Goal: Communication & Community: Answer question/provide support

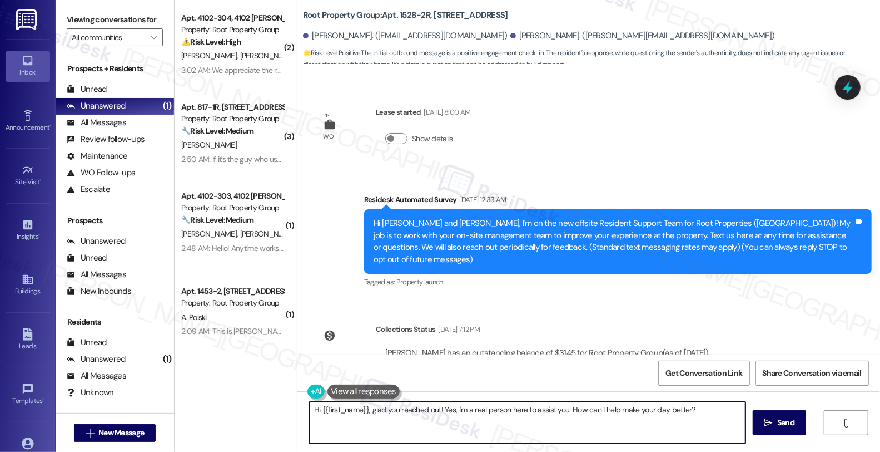
scroll to position [301, 0]
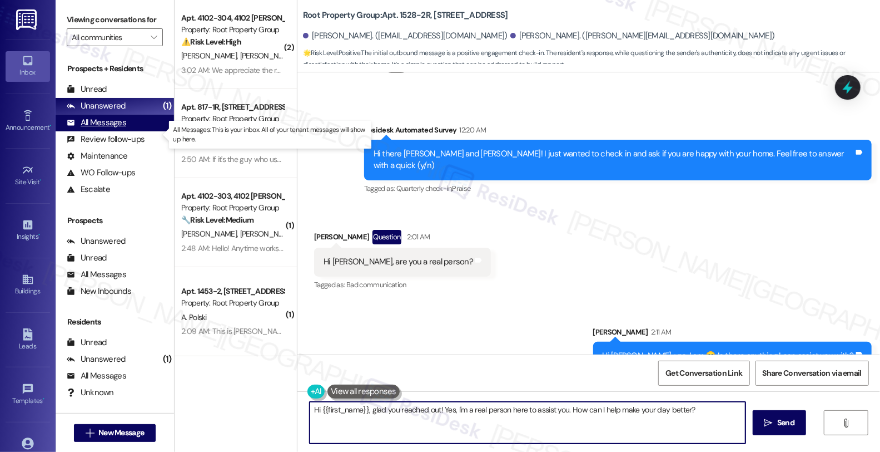
click at [93, 128] on div "All Messages" at bounding box center [97, 123] width 60 height 12
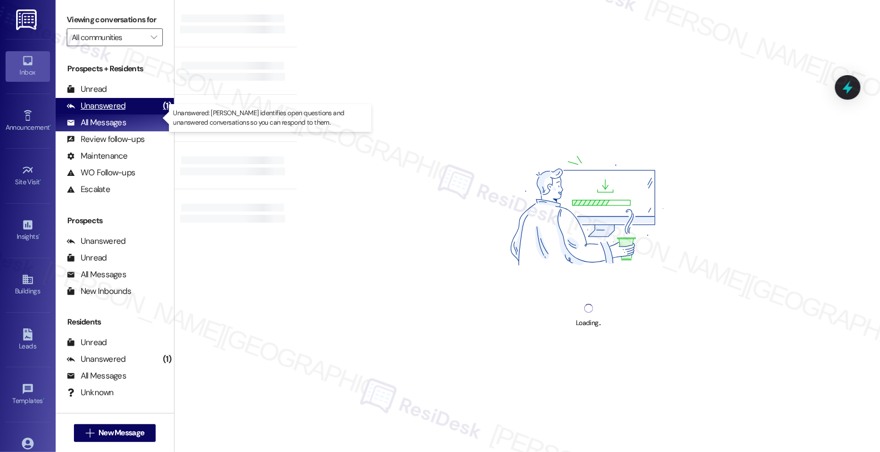
click at [103, 112] on div "Unanswered" at bounding box center [96, 106] width 59 height 12
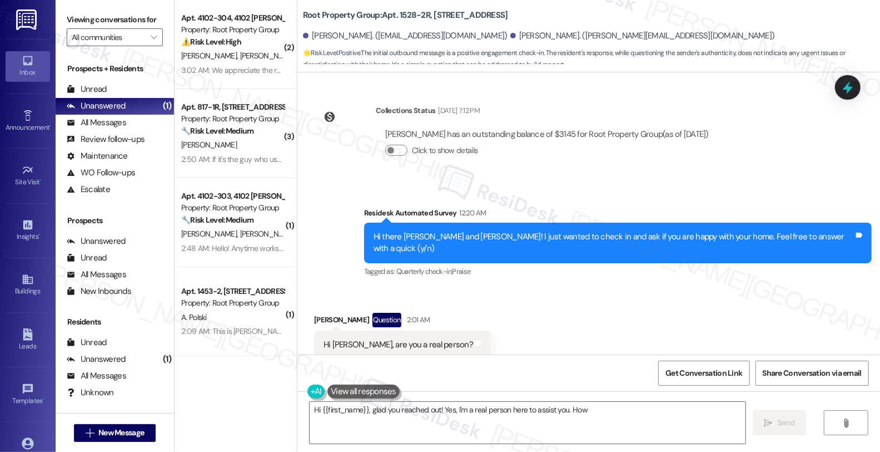
scroll to position [224, 0]
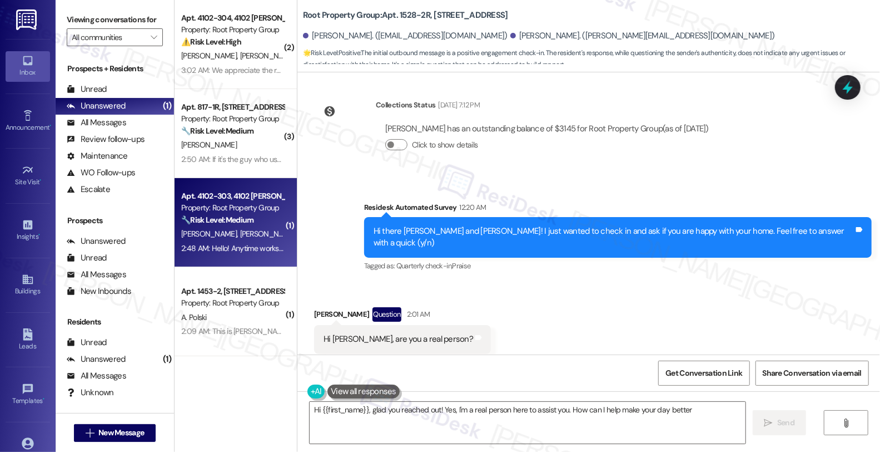
type textarea "Hi {{first_name}}, glad you reached out! Yes, I'm a real person here to assist …"
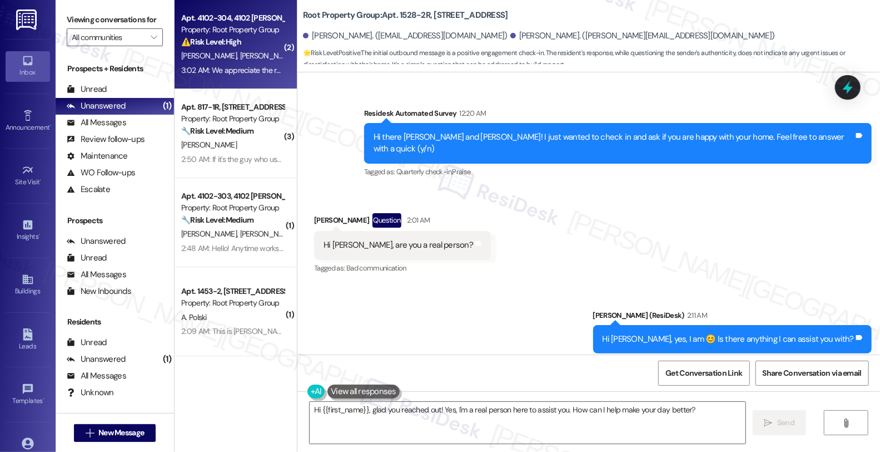
scroll to position [0, 0]
click at [262, 41] on div "⚠️ Risk Level: High The resident is requesting compensation for increased elect…" at bounding box center [232, 42] width 103 height 12
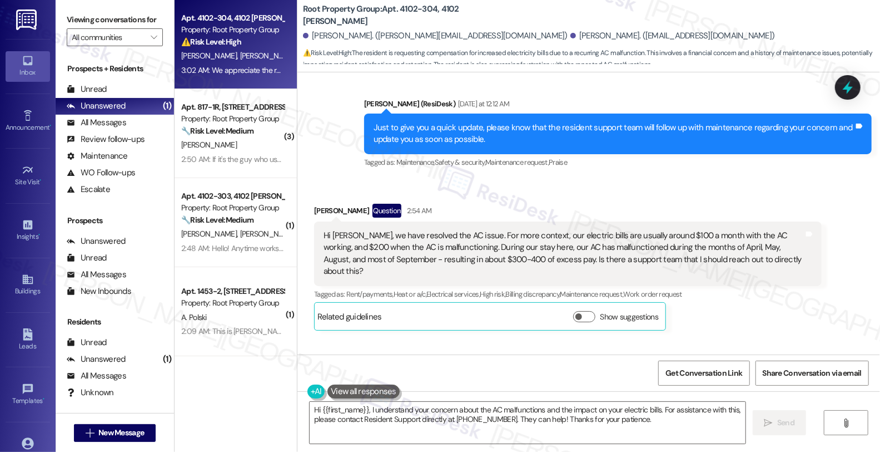
scroll to position [894, 0]
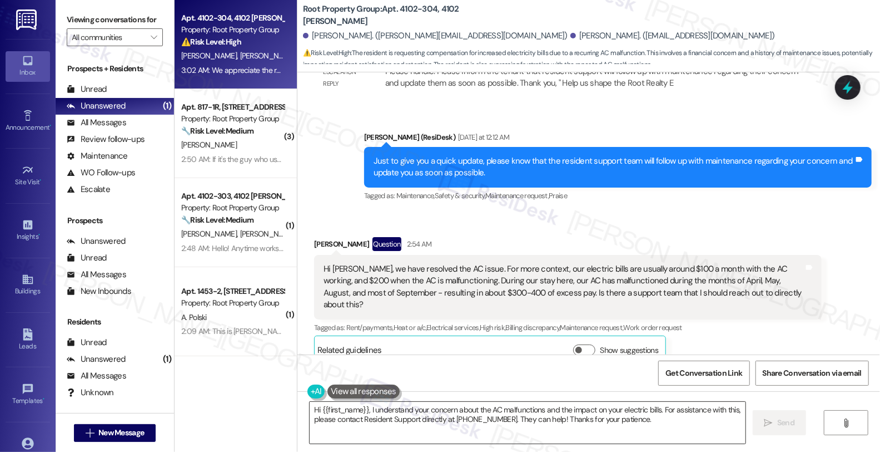
click at [310, 409] on textarea "Hi {{first_name}}, I understand your concern about the AC malfunctions and the …" at bounding box center [528, 423] width 436 height 42
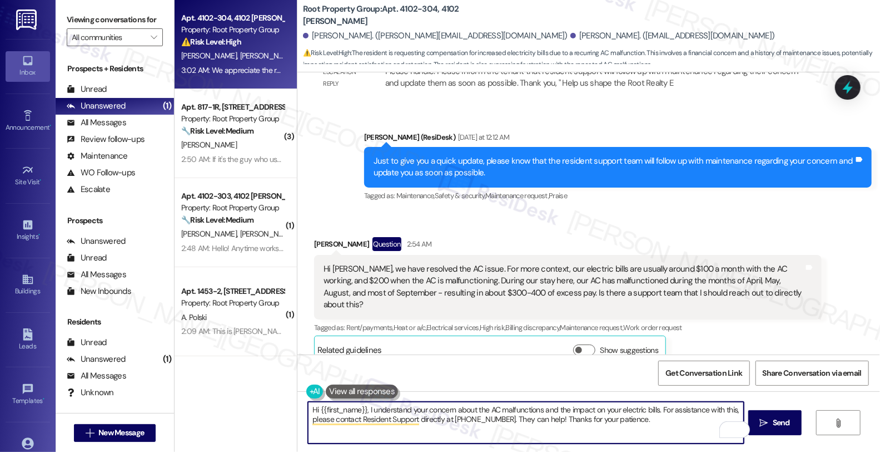
click at [364, 407] on textarea "Hi {{first_name}}, I understand your concern about the AC malfunctions and the …" at bounding box center [526, 423] width 436 height 42
click at [452, 408] on textarea "Hi {{first_name}}, I'm glad to know that the AC understand your concern about t…" at bounding box center [526, 423] width 436 height 42
type textarea "Hi {{first_name}}, I'm glad to know that the AC has been fixed. understand your…"
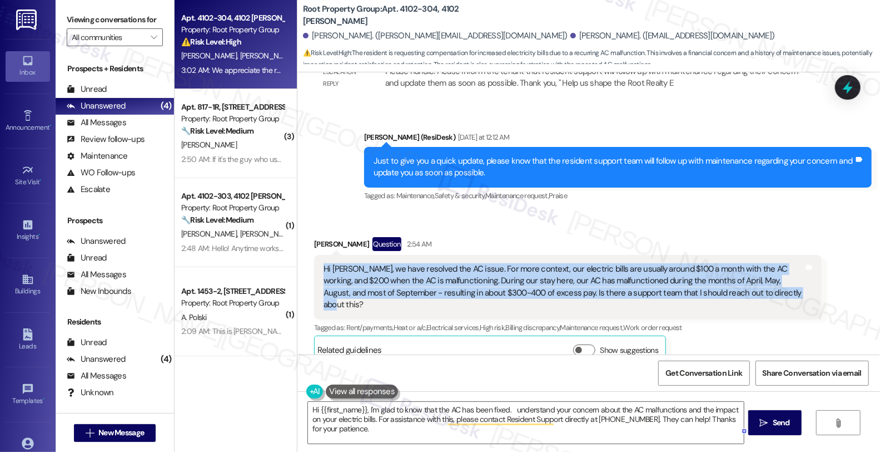
drag, startPoint x: 754, startPoint y: 281, endPoint x: 315, endPoint y: 259, distance: 439.9
click at [323, 263] on div "Hi [PERSON_NAME], we have resolved the AC issue. For more context, our electric…" at bounding box center [564, 287] width 483 height 48
copy div "Hi [PERSON_NAME], we have resolved the AC issue. For more context, our electric…"
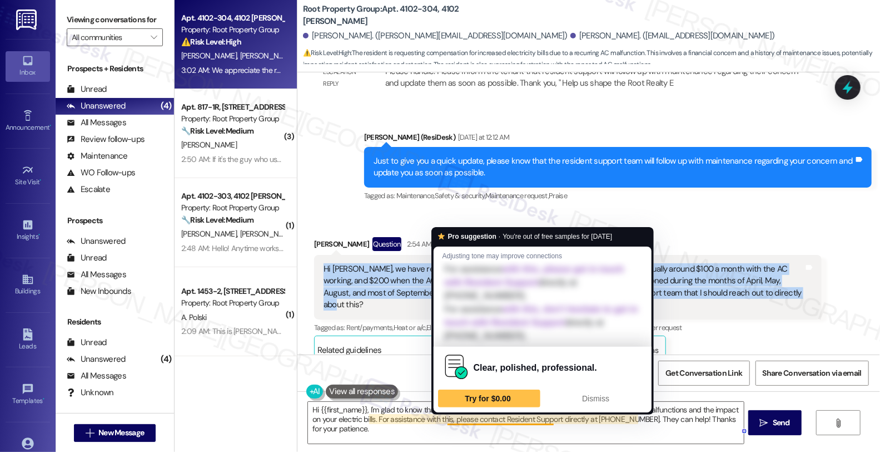
click at [505, 410] on div "Clear, polished, professional. Try for $0.00 Dismiss" at bounding box center [543, 379] width 218 height 66
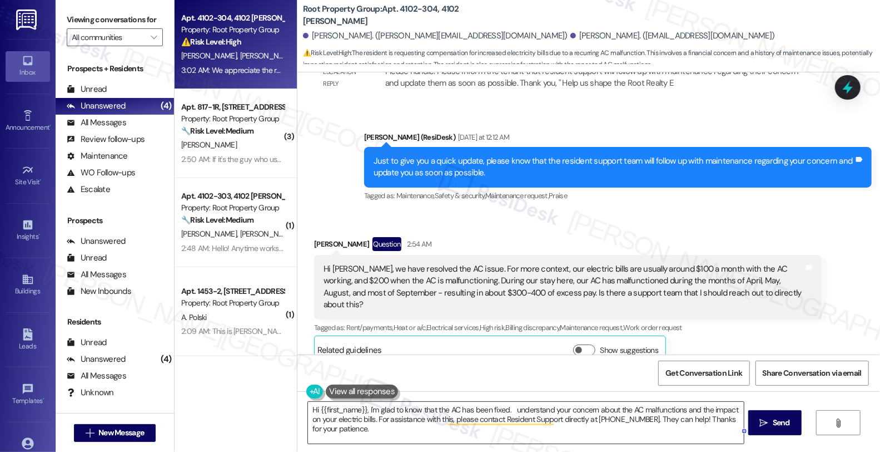
click at [503, 408] on textarea "Hi {{first_name}}, I'm glad to know that the AC has been fixed. understand your…" at bounding box center [526, 423] width 436 height 42
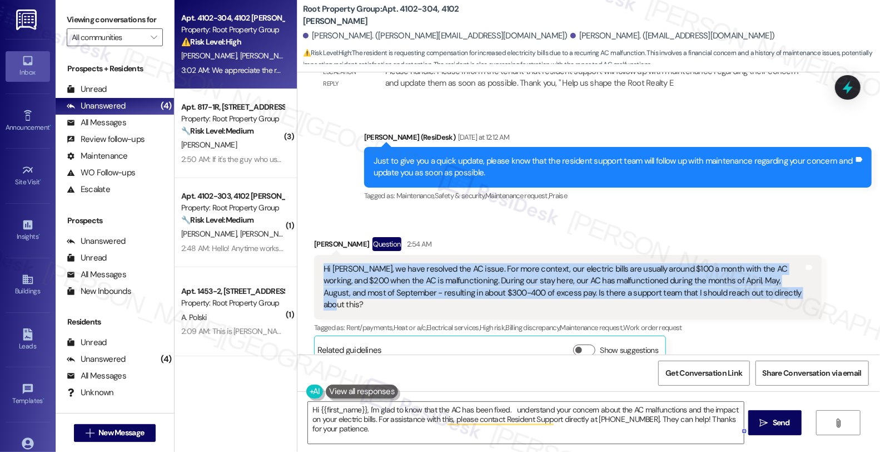
drag, startPoint x: 314, startPoint y: 252, endPoint x: 757, endPoint y: 285, distance: 444.5
click at [757, 285] on div "Hi [PERSON_NAME], we have resolved the AC issue. For more context, our electric…" at bounding box center [568, 287] width 508 height 65
copy div "Hi [PERSON_NAME], we have resolved the AC issue. For more context, our electric…"
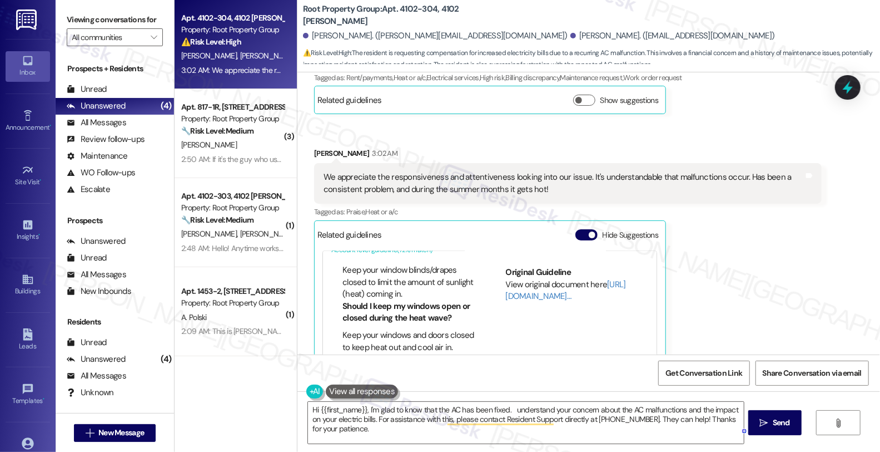
scroll to position [1018, 0]
